Goal: Obtain resource: Obtain resource

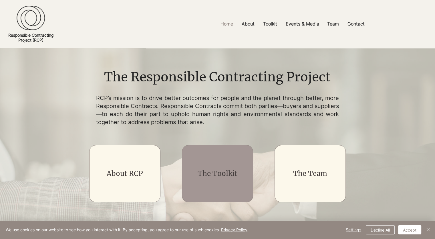
click at [218, 172] on link "The Toolkit" at bounding box center [218, 173] width 40 height 9
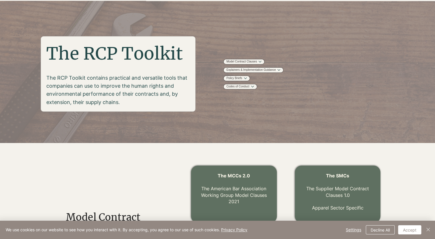
scroll to position [143, 0]
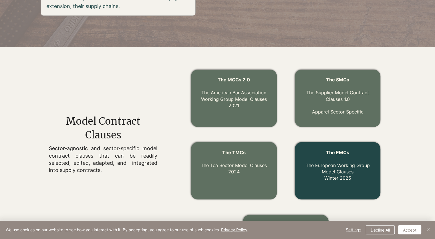
click at [336, 164] on link "The EMCs The European Working Group Model Clauses Winter 2025" at bounding box center [338, 164] width 64 height 31
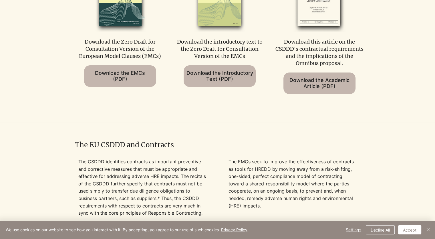
scroll to position [255, 0]
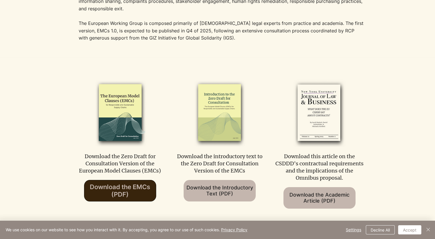
click at [126, 188] on span "Download the EMCs (PDF)" at bounding box center [120, 190] width 60 height 15
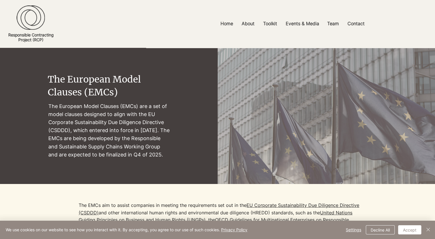
scroll to position [0, 0]
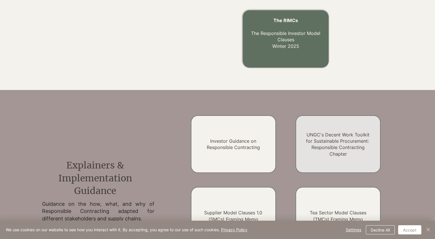
scroll to position [401, 0]
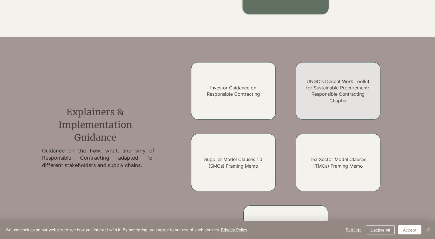
click at [334, 83] on link "UNGC's Decent Work Toolkit for Sustainable Procurement: Responsible Contracting…" at bounding box center [338, 90] width 64 height 25
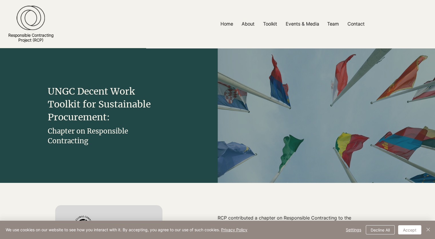
scroll to position [401, 0]
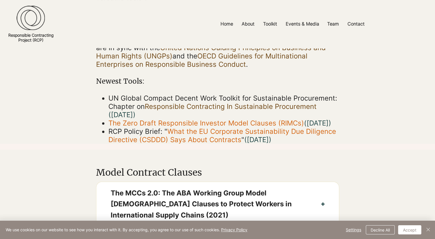
scroll to position [143, 0]
